Goal: Task Accomplishment & Management: Use online tool/utility

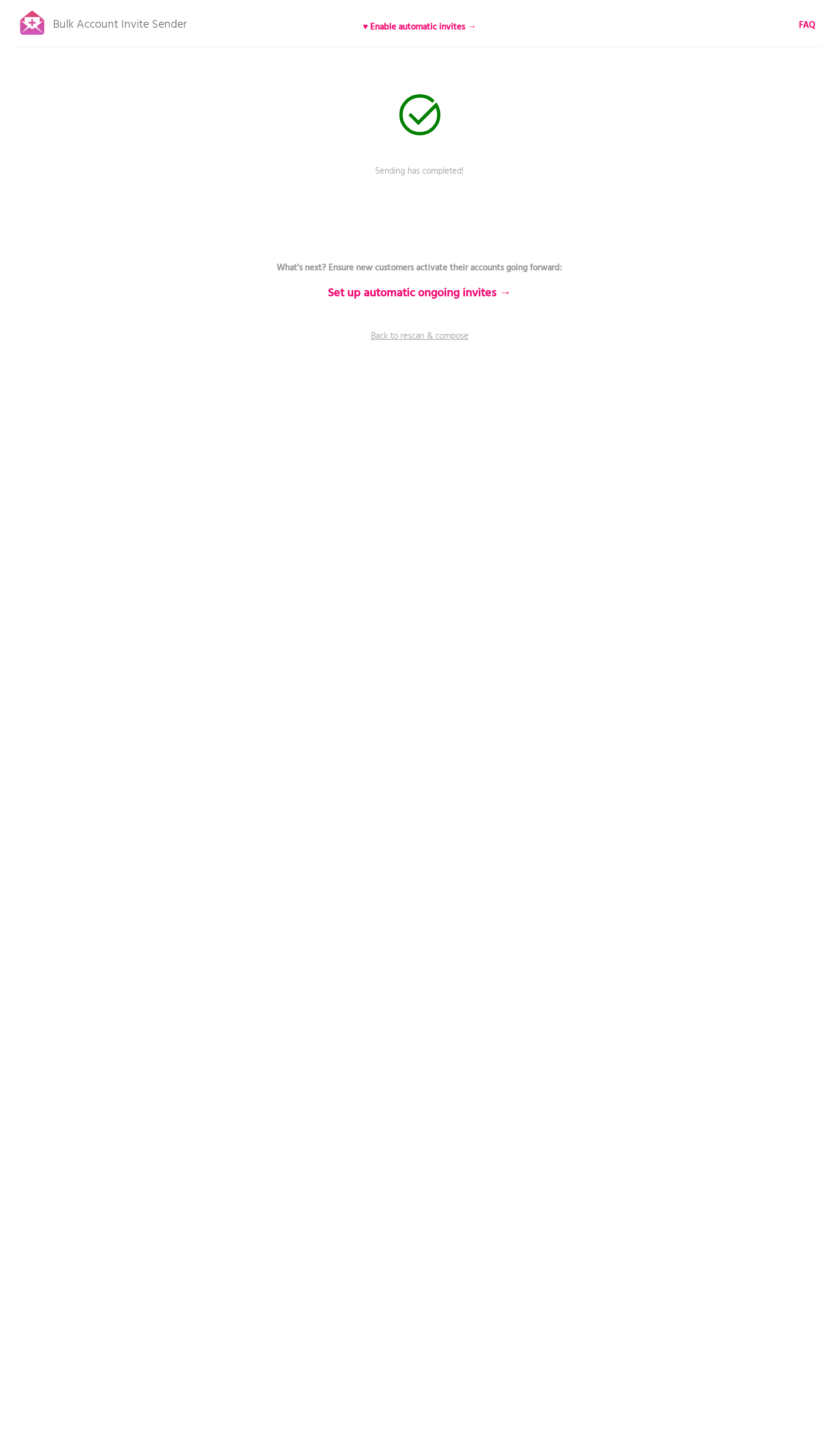
click at [123, 22] on p "Bulk Account Invite Sender" at bounding box center [120, 22] width 134 height 29
click at [445, 338] on link "Back to rescan & compose" at bounding box center [420, 344] width 353 height 29
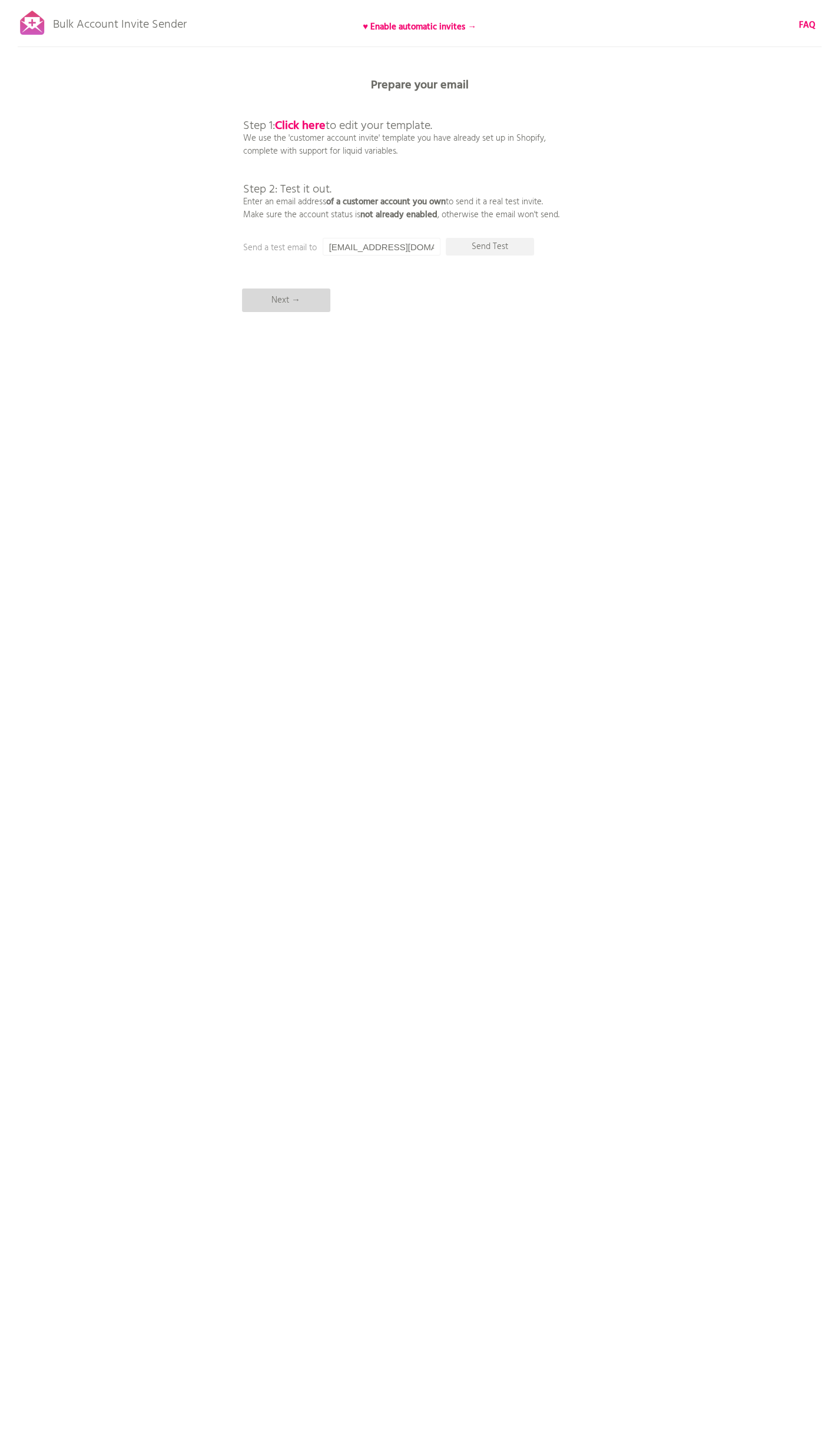
click at [276, 300] on p "Next →" at bounding box center [286, 300] width 88 height 24
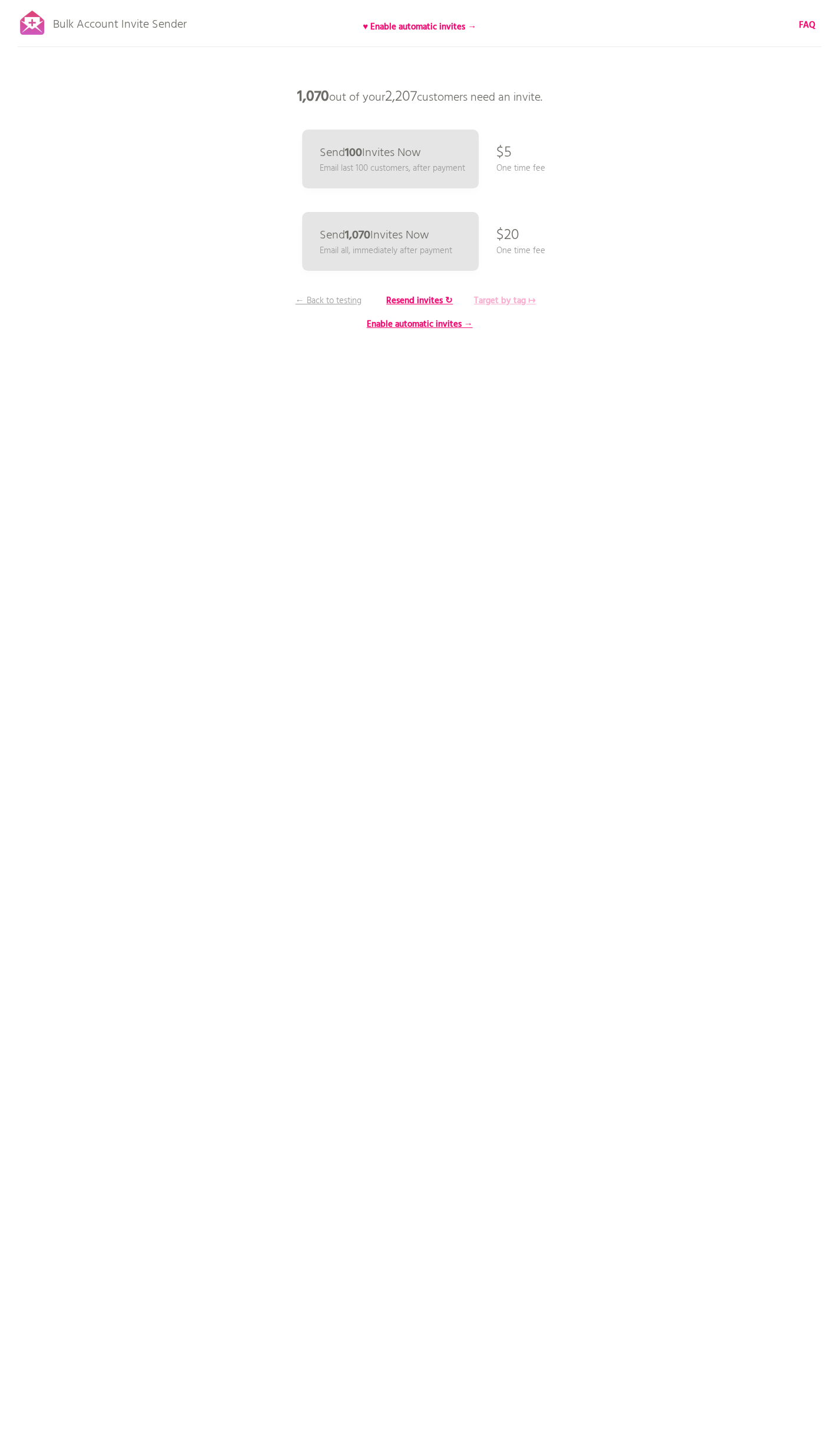
click at [499, 300] on b "Target by tag ↦" at bounding box center [505, 301] width 62 height 14
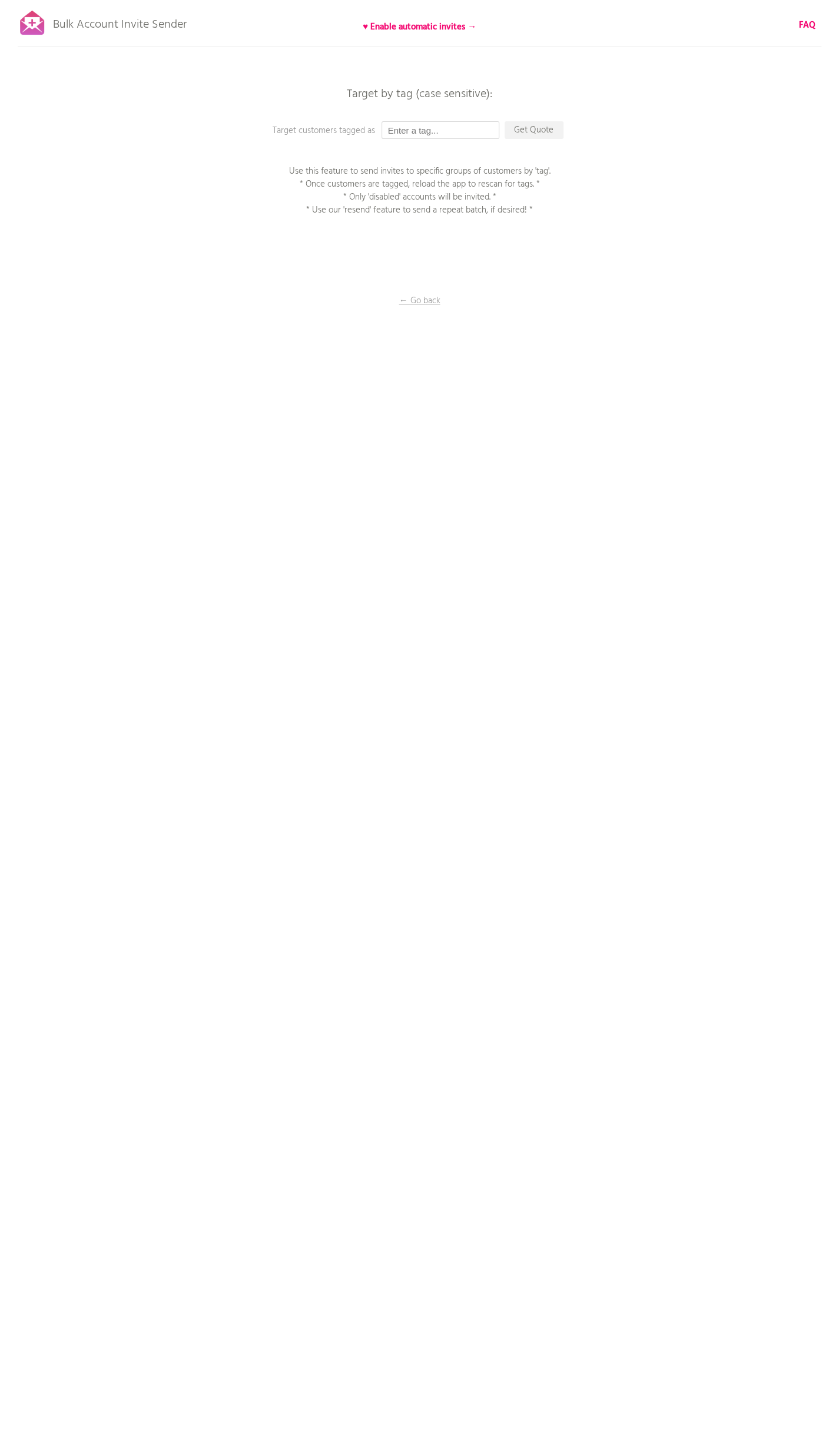
click at [433, 134] on input "text" at bounding box center [440, 130] width 118 height 18
type input "UKwholesale"
click at [546, 135] on p "Get Quote" at bounding box center [534, 130] width 59 height 18
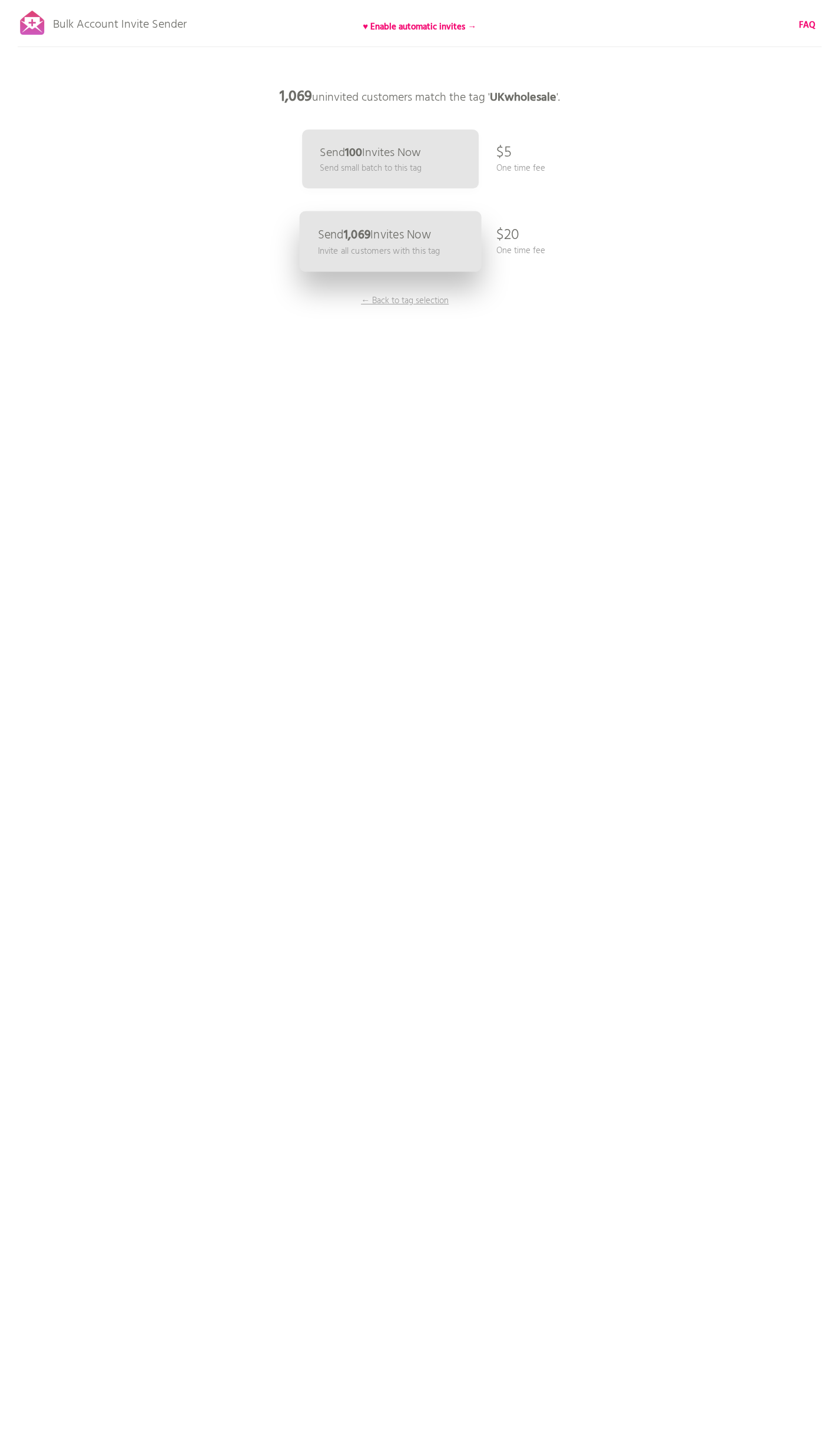
click at [465, 246] on link "Send 1,069 Invites Now Invite all customers with this tag" at bounding box center [389, 241] width 182 height 60
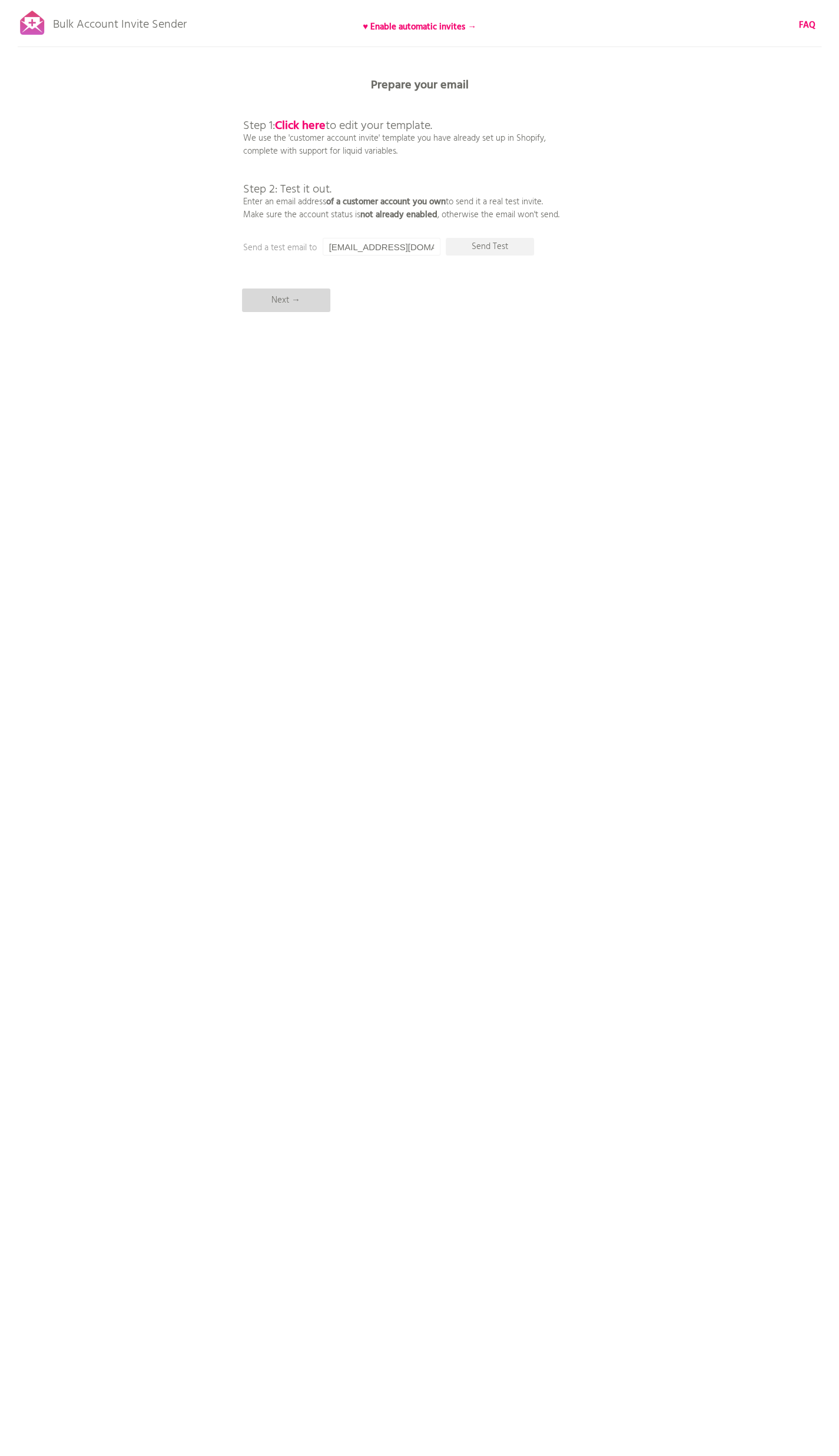
click at [310, 297] on p "Next →" at bounding box center [286, 300] width 88 height 24
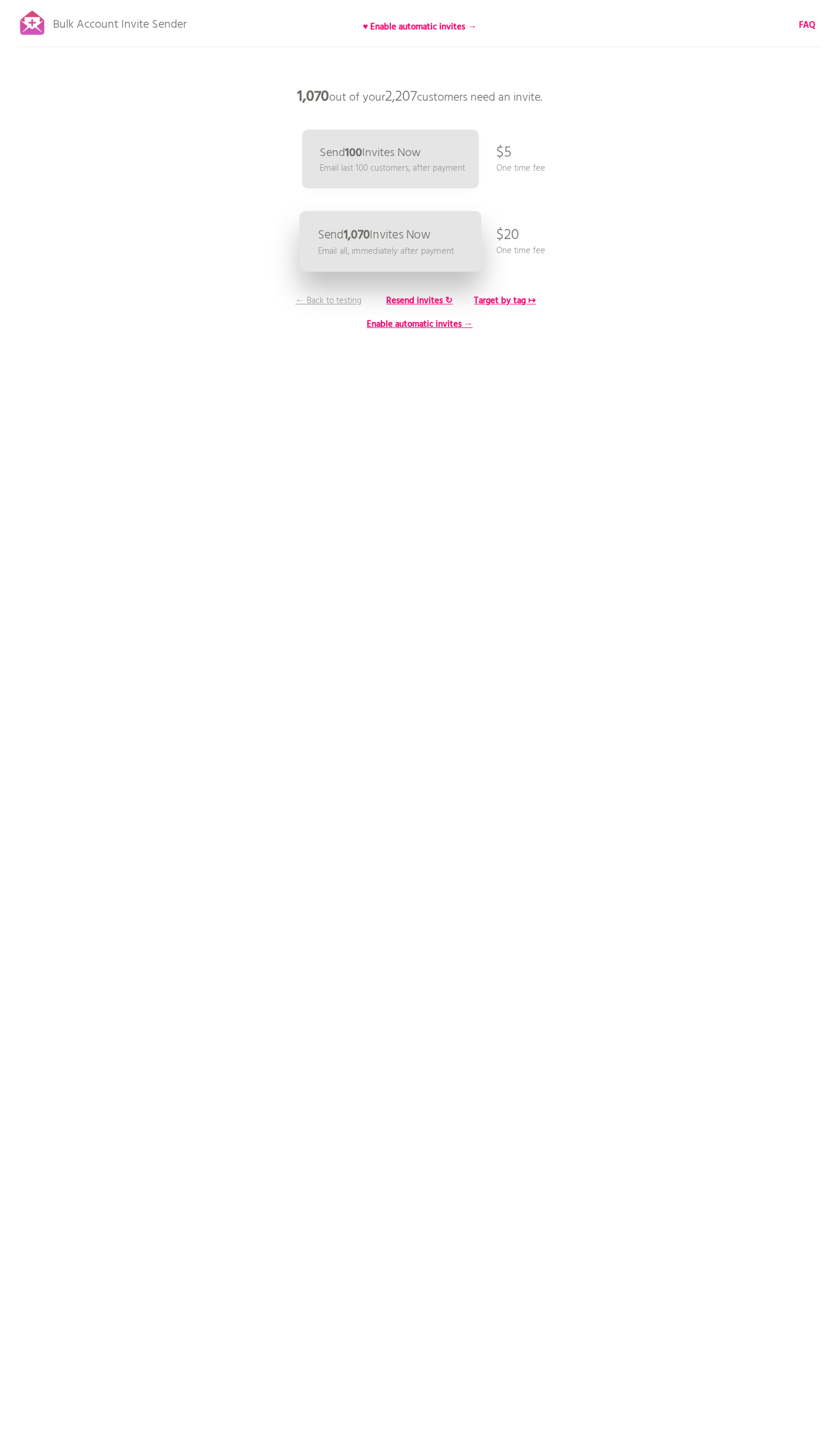
click at [448, 253] on p "Email all, immediately after payment" at bounding box center [386, 251] width 136 height 14
